Goal: Information Seeking & Learning: Learn about a topic

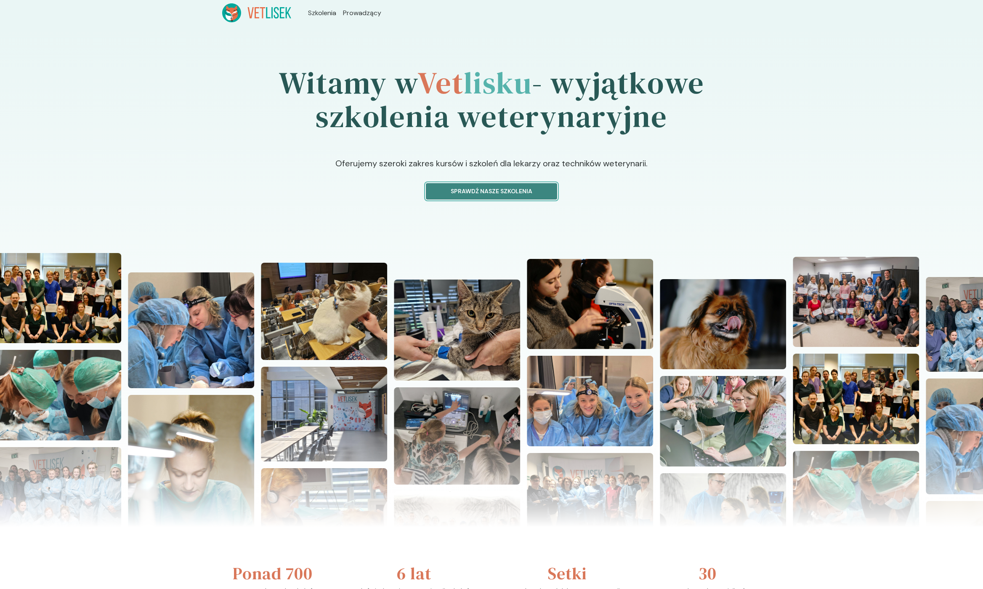
click at [496, 194] on p "Sprawdź nasze szkolenia" at bounding box center [491, 191] width 117 height 9
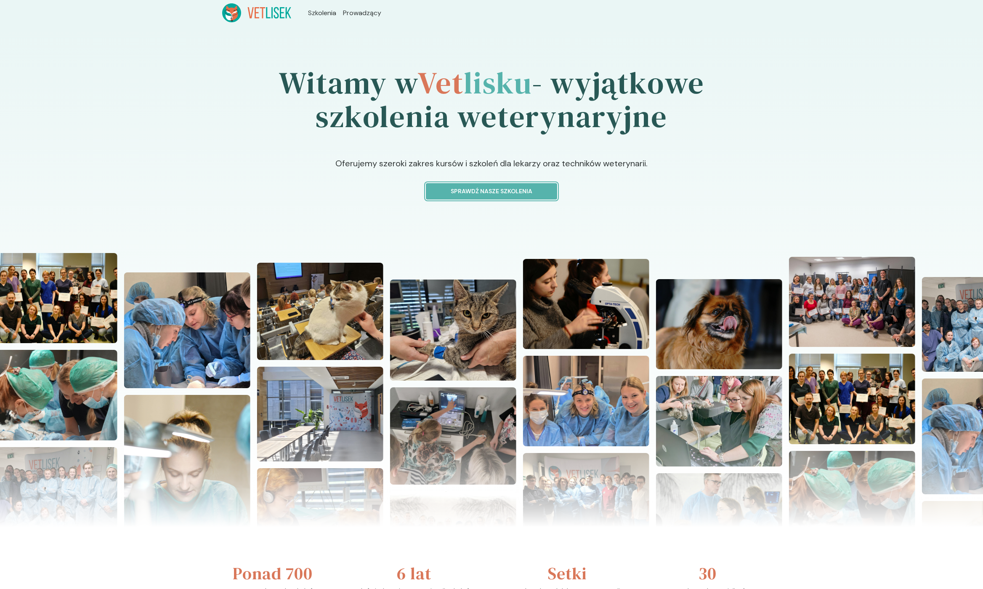
scroll to position [51, 0]
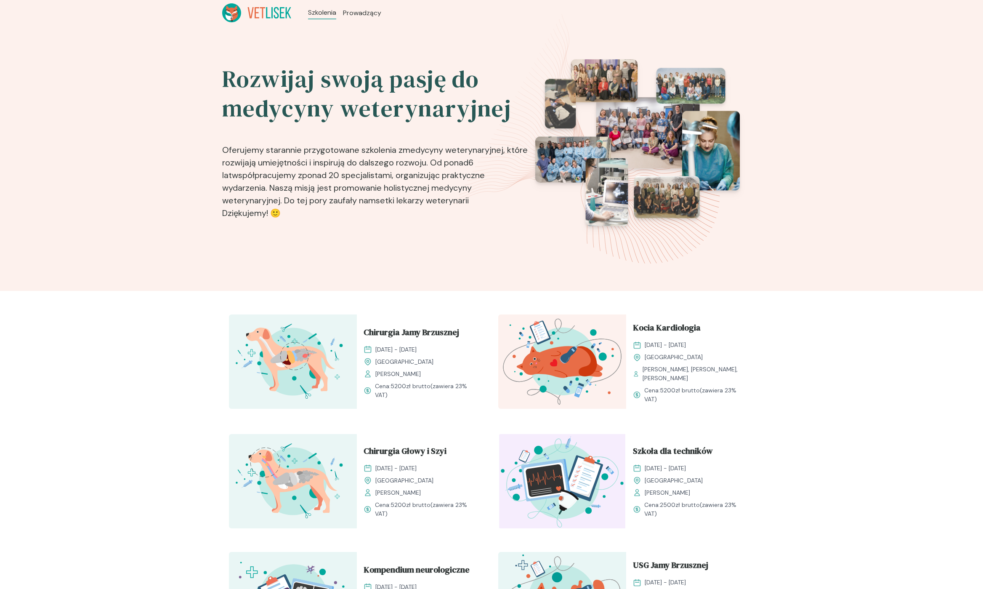
click at [503, 143] on p "Oferujemy starannie przygotowane szkolenia z medycyny weterynaryjnej , które ro…" at bounding box center [375, 176] width 307 height 93
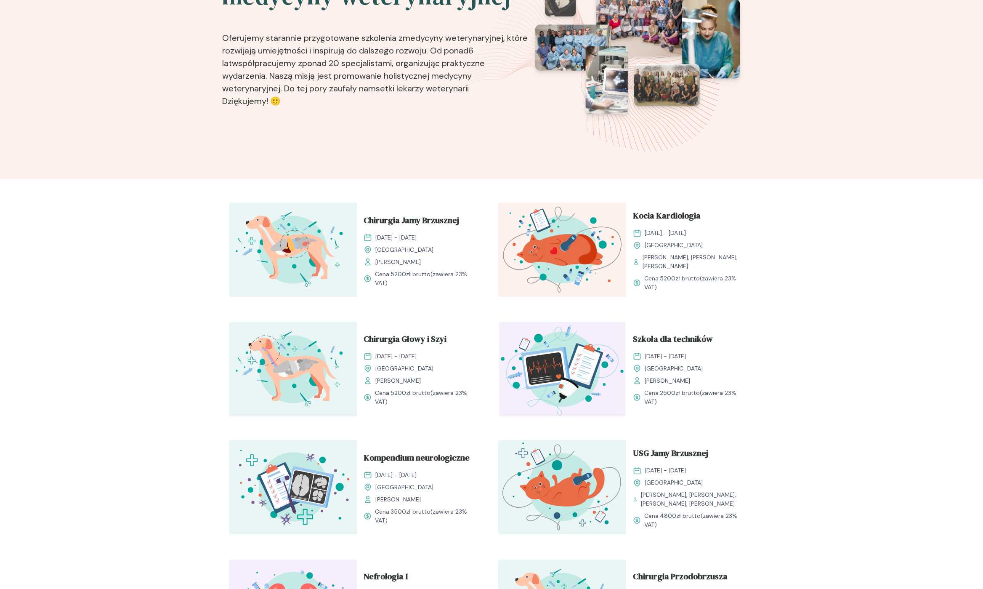
scroll to position [155, 0]
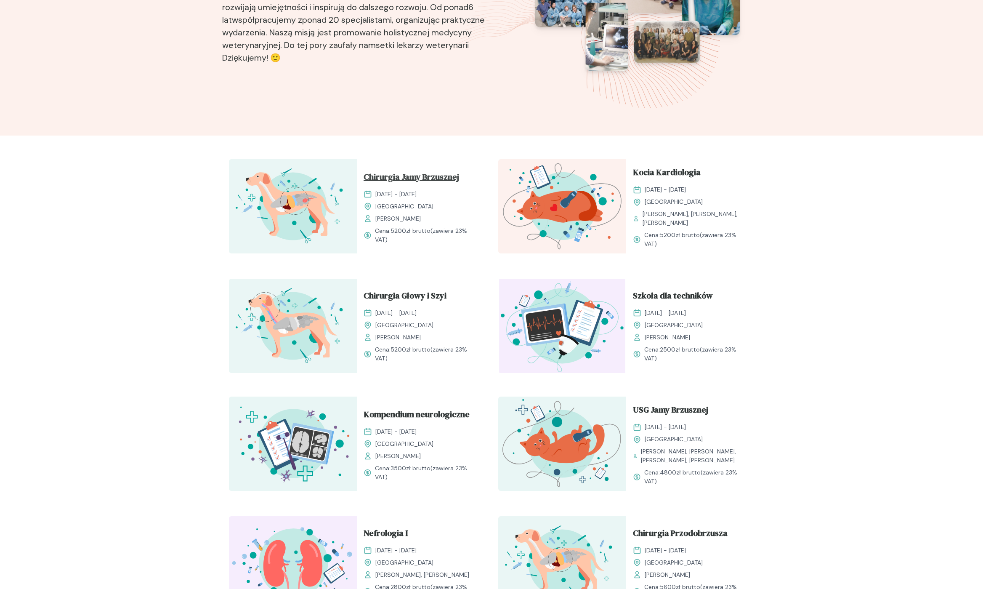
click at [431, 178] on span "Chirurgia Jamy Brzusznej" at bounding box center [412, 178] width 96 height 16
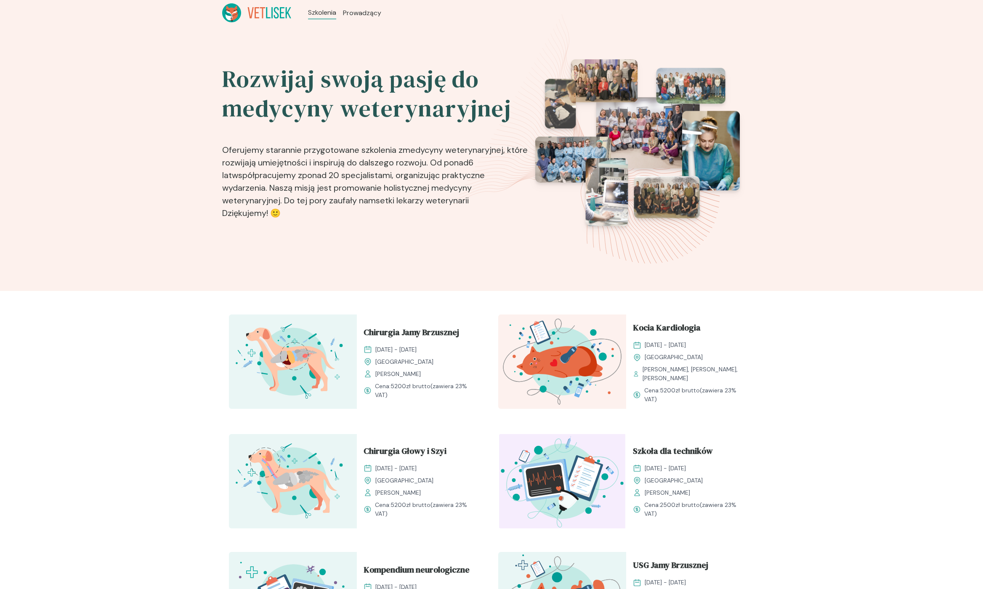
scroll to position [155, 0]
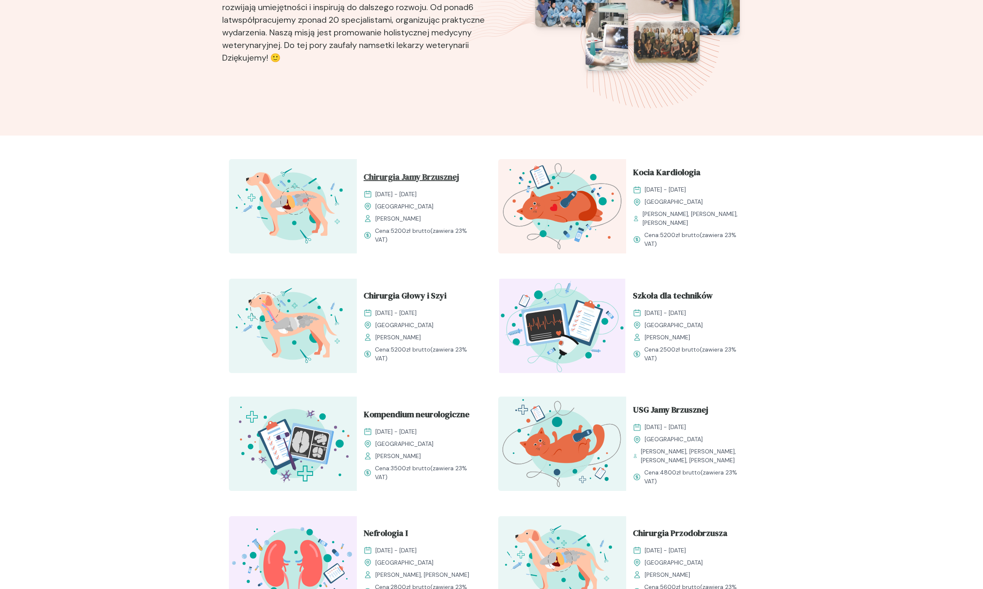
click at [440, 173] on span "Chirurgia Jamy Brzusznej" at bounding box center [412, 178] width 96 height 16
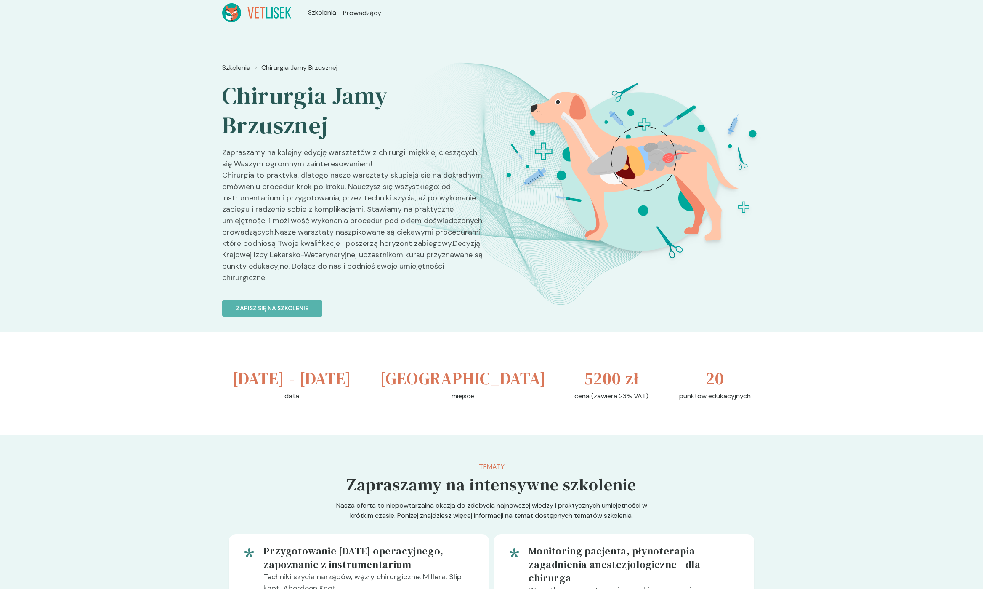
scroll to position [155, 0]
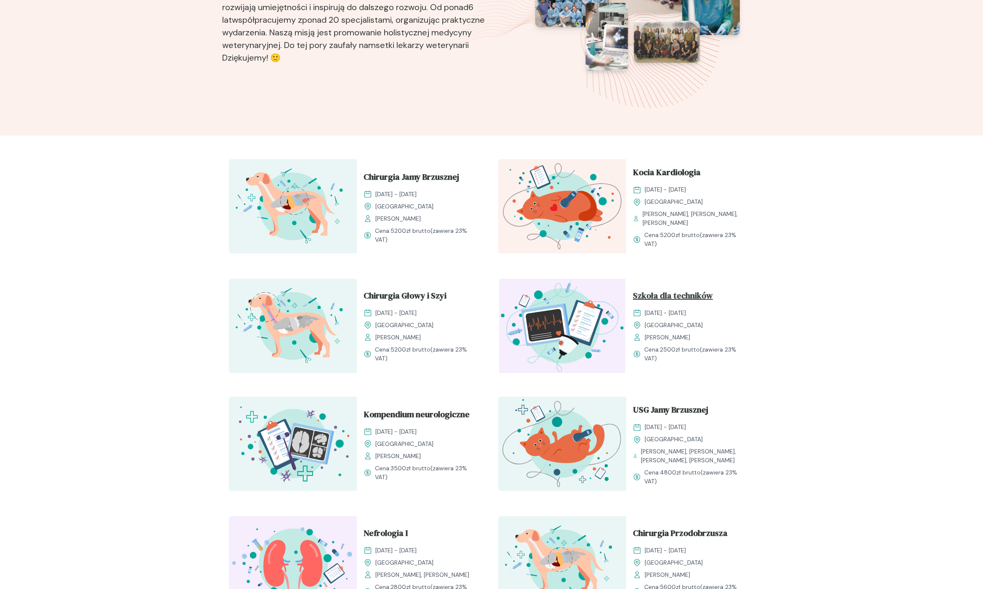
click at [678, 293] on span "Szkoła dla techników" at bounding box center [673, 297] width 80 height 16
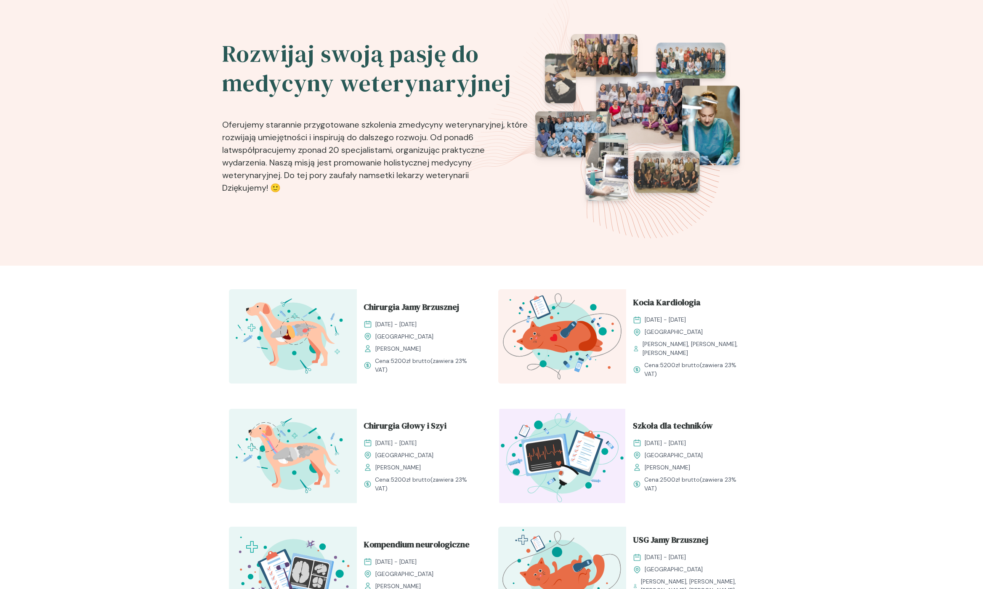
scroll to position [555, 0]
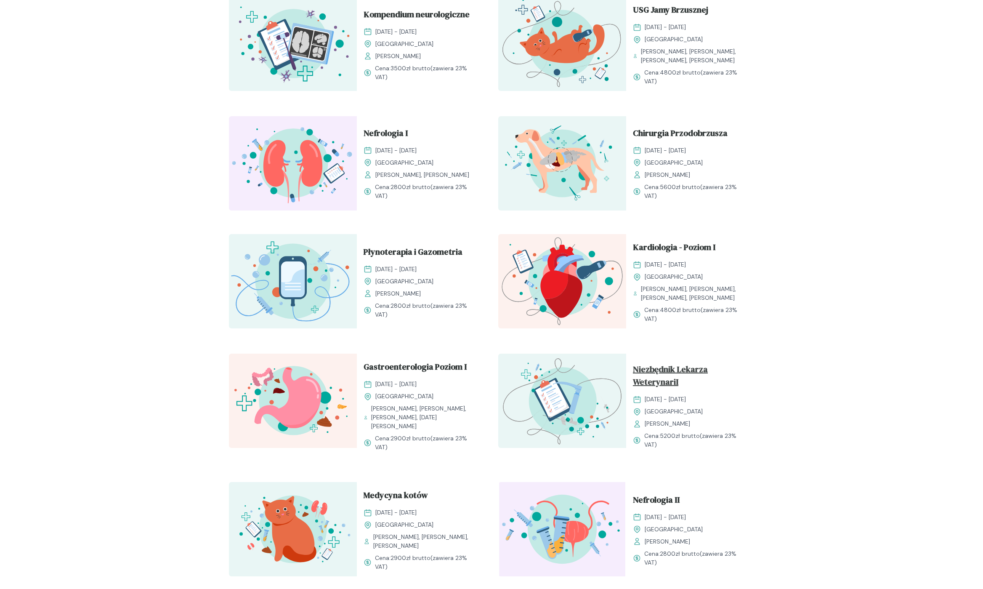
click at [662, 380] on span "Niezbędnik Lekarza WeterynariI" at bounding box center [690, 377] width 114 height 29
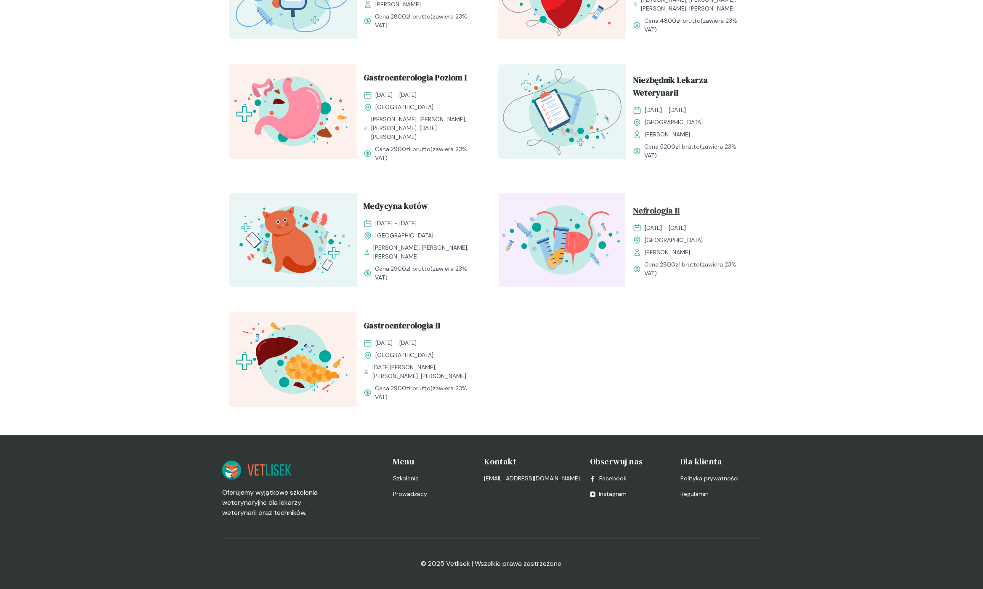
click at [645, 217] on span "Nefrologia II" at bounding box center [656, 212] width 47 height 16
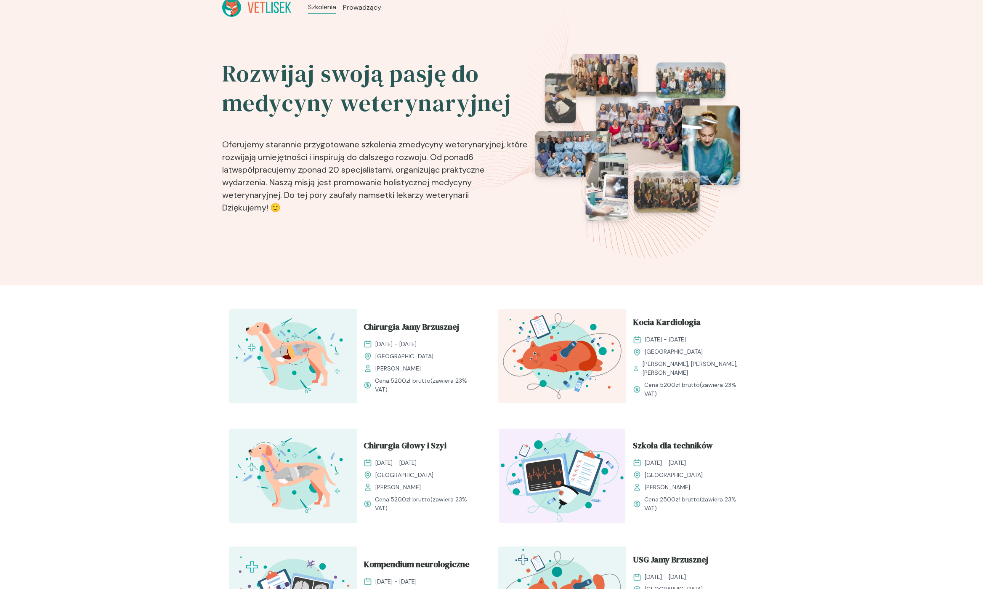
scroll to position [848, 0]
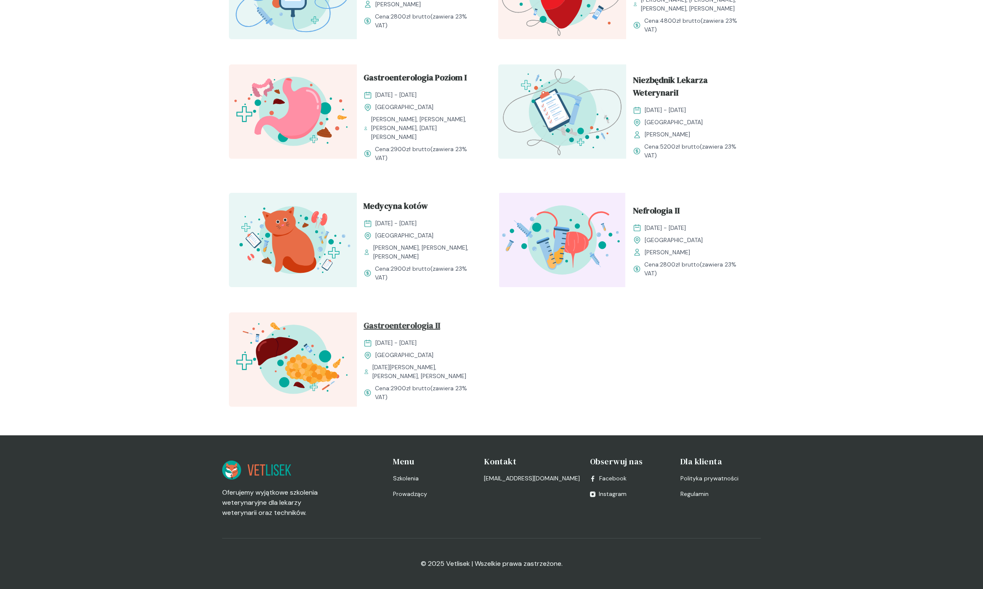
click at [413, 324] on span "Gastroenterologia II" at bounding box center [402, 327] width 77 height 16
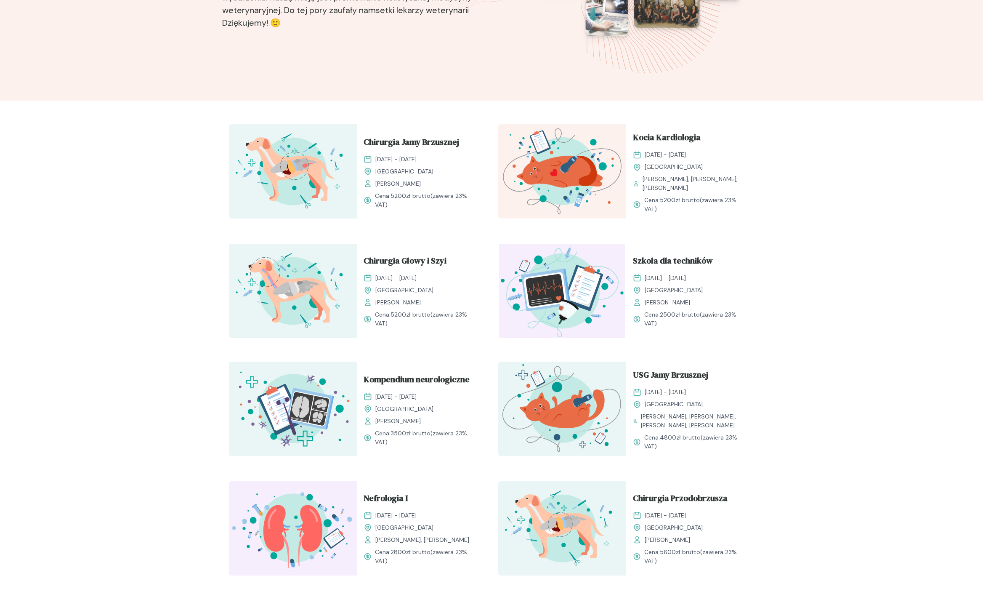
scroll to position [104, 0]
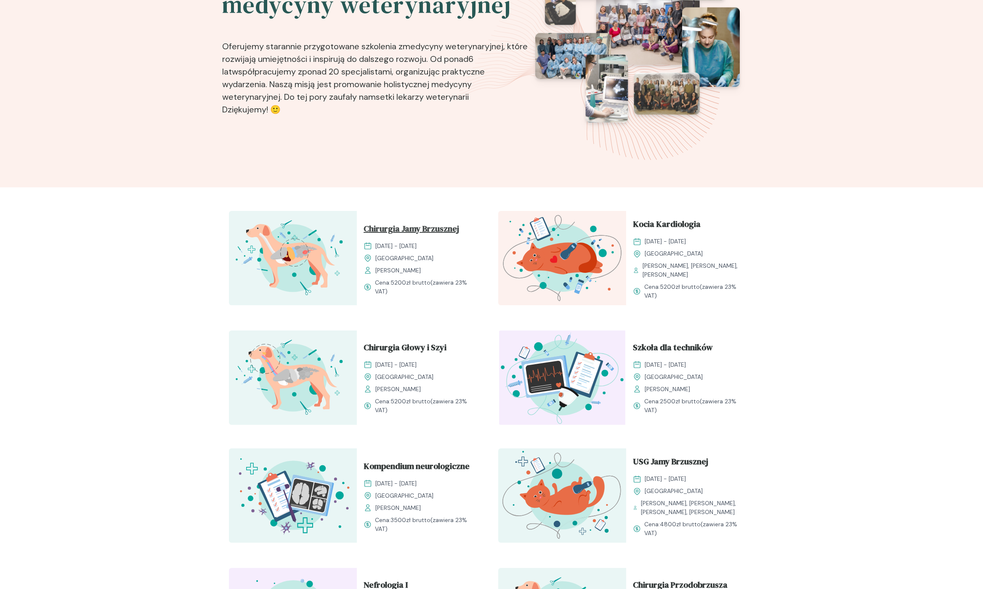
click at [393, 229] on span "Chirurgia Jamy Brzusznej" at bounding box center [412, 230] width 96 height 16
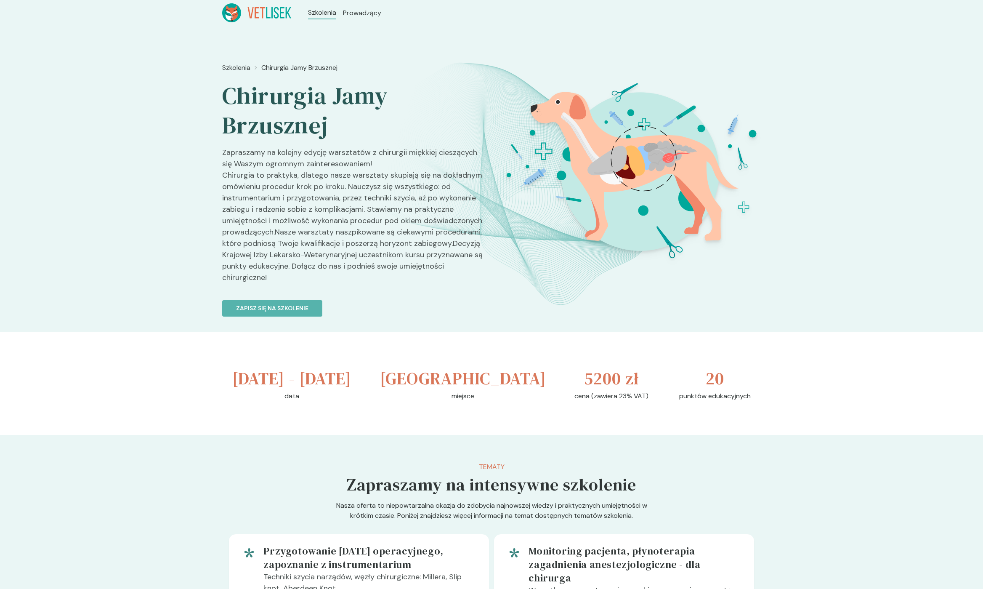
scroll to position [104, 0]
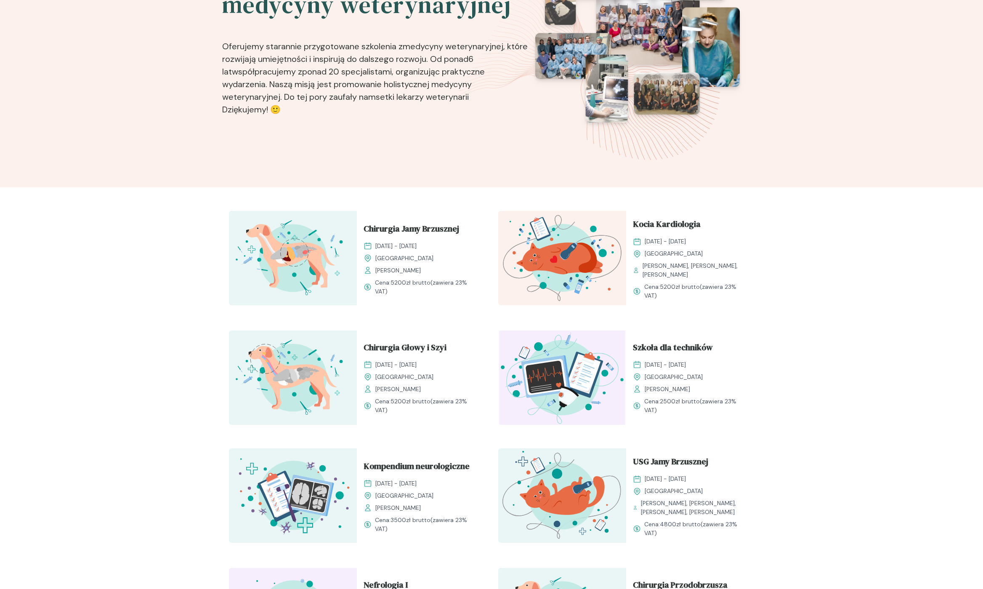
click at [205, 254] on div "Rozwijaj swoją pasję do medycyny weterynaryjnej Oferujemy starannie przygotowan…" at bounding box center [491, 549] width 983 height 1254
